Goal: Task Accomplishment & Management: Use online tool/utility

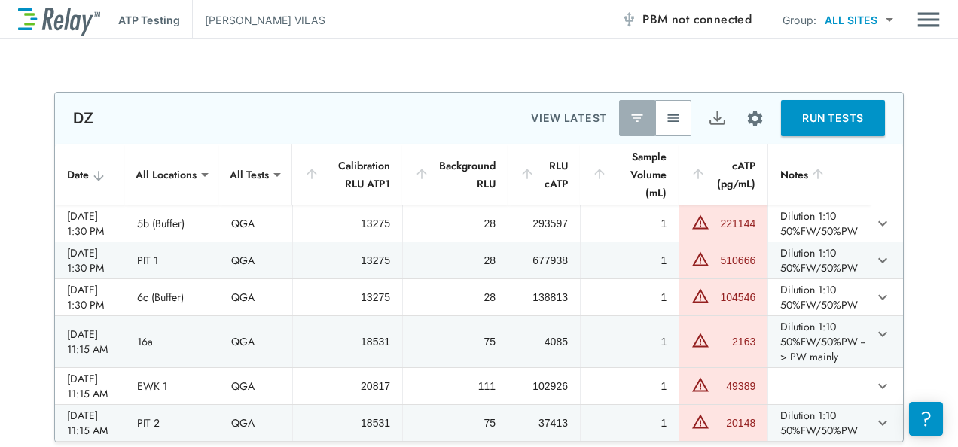
click at [676, 122] on button "button" at bounding box center [673, 118] width 36 height 36
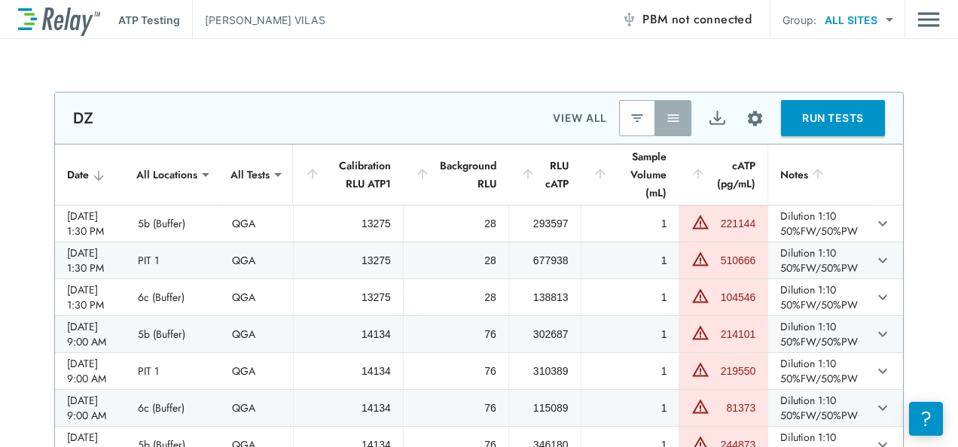
click at [666, 119] on img "button" at bounding box center [673, 118] width 15 height 15
click at [711, 120] on img "Export" at bounding box center [717, 118] width 19 height 19
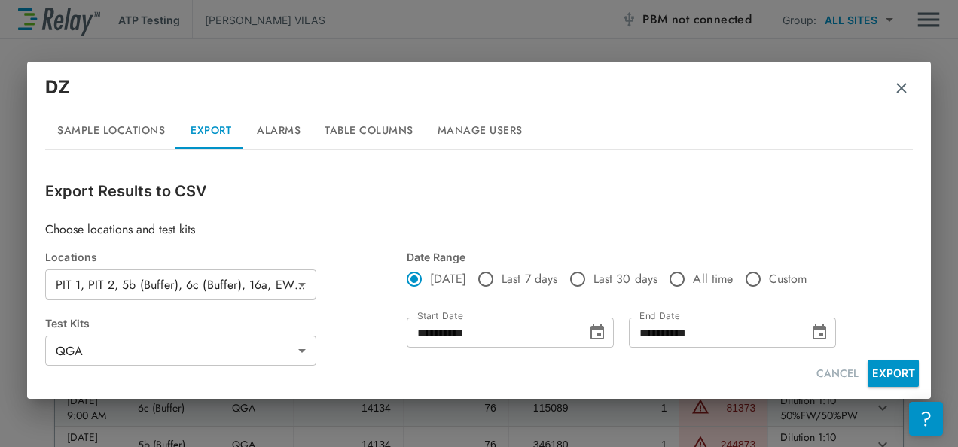
type input "**********"
click at [875, 361] on button "EXPORT" at bounding box center [893, 373] width 51 height 27
click at [900, 78] on button "button" at bounding box center [901, 88] width 15 height 38
